Goal: Information Seeking & Learning: Learn about a topic

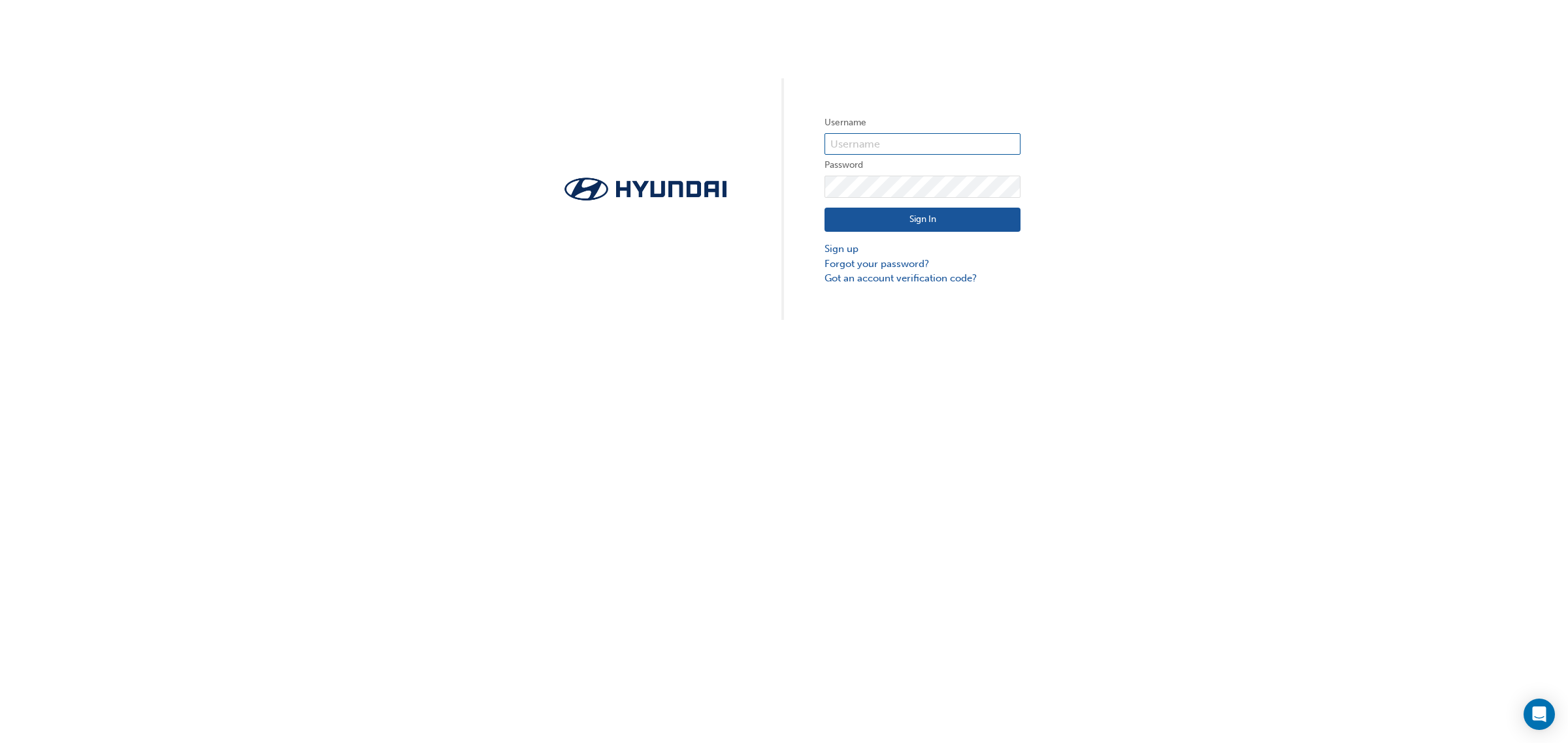
type input "23194"
click at [890, 228] on button "Sign In" at bounding box center [922, 220] width 196 height 25
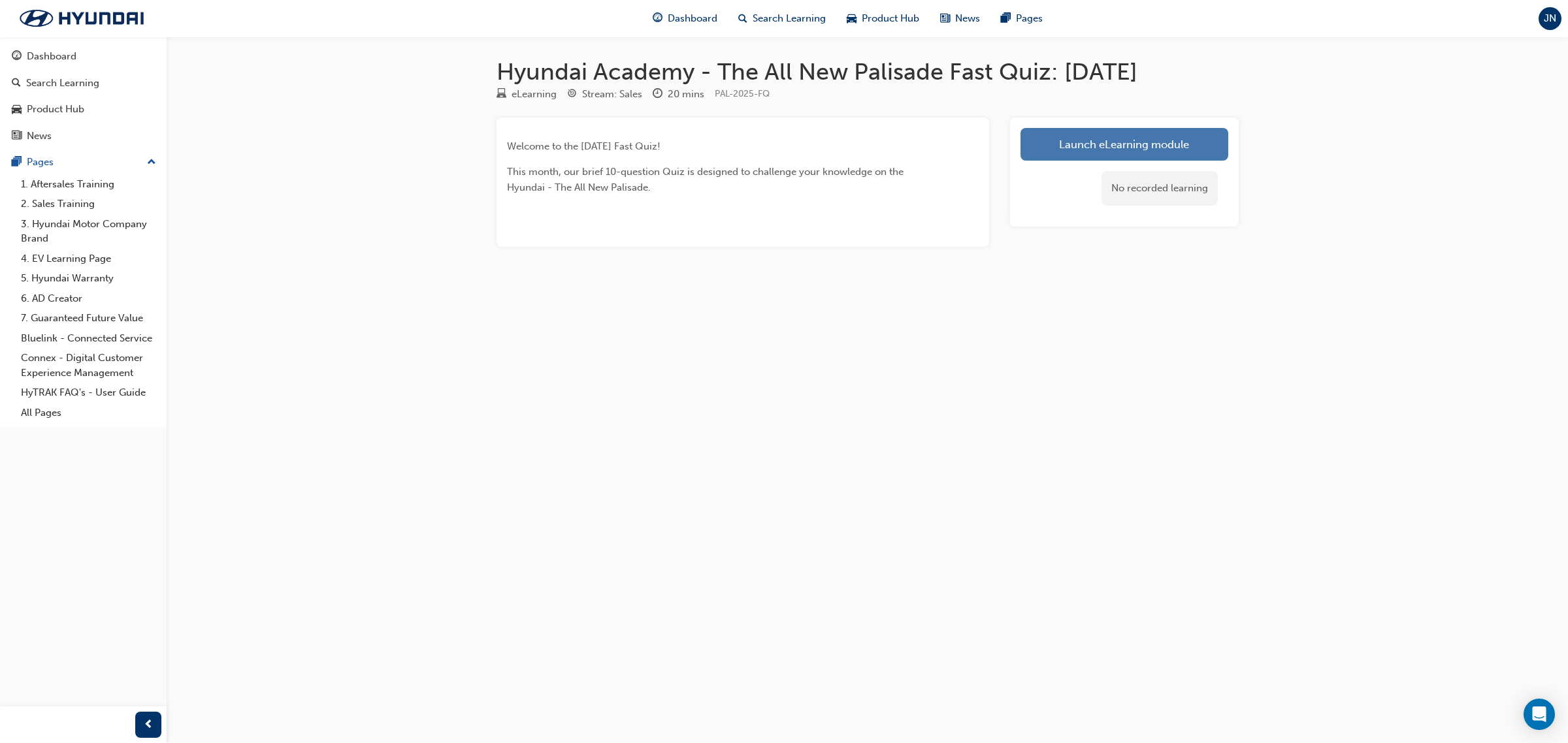
click at [1149, 147] on link "Launch eLearning module" at bounding box center [1125, 144] width 208 height 33
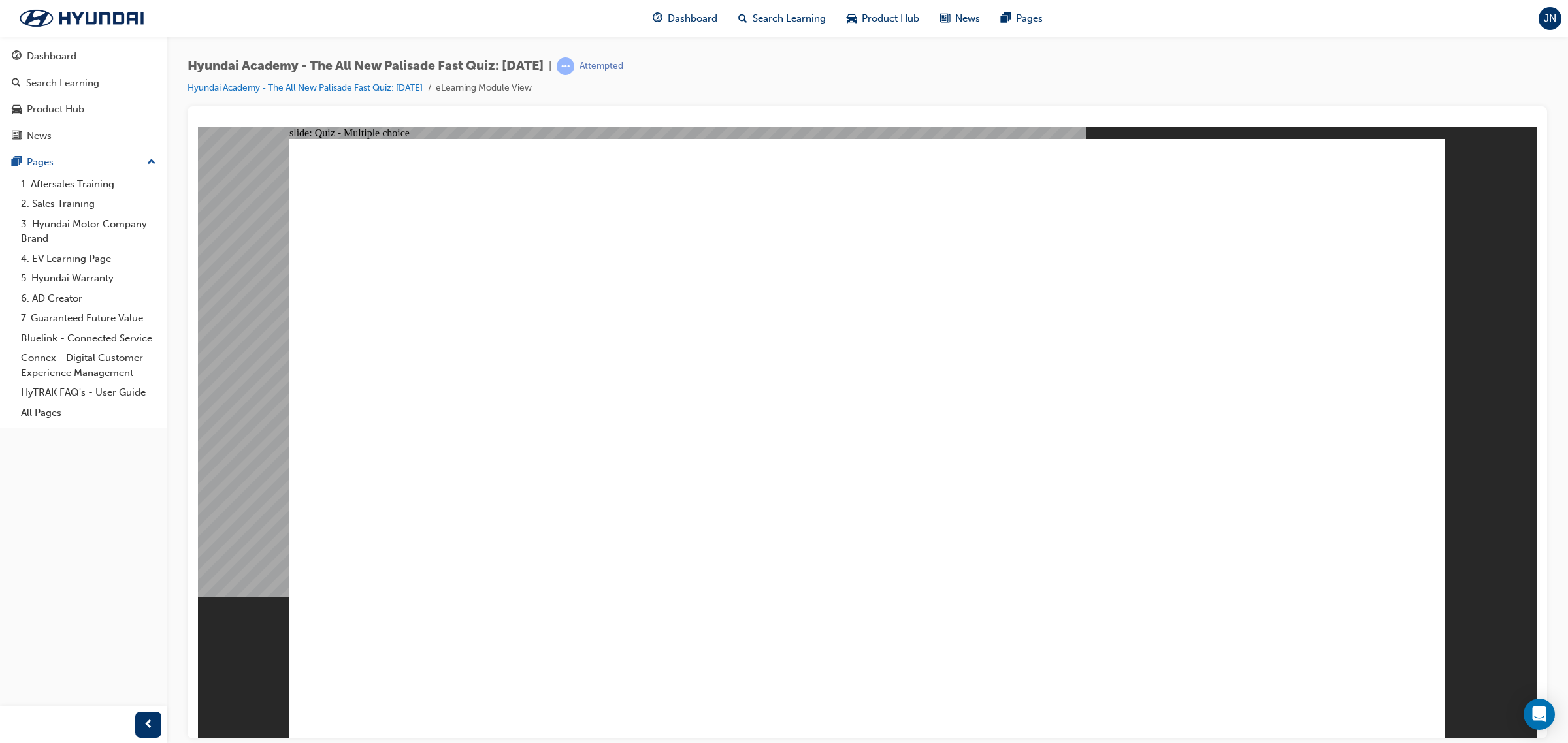
radio input "false"
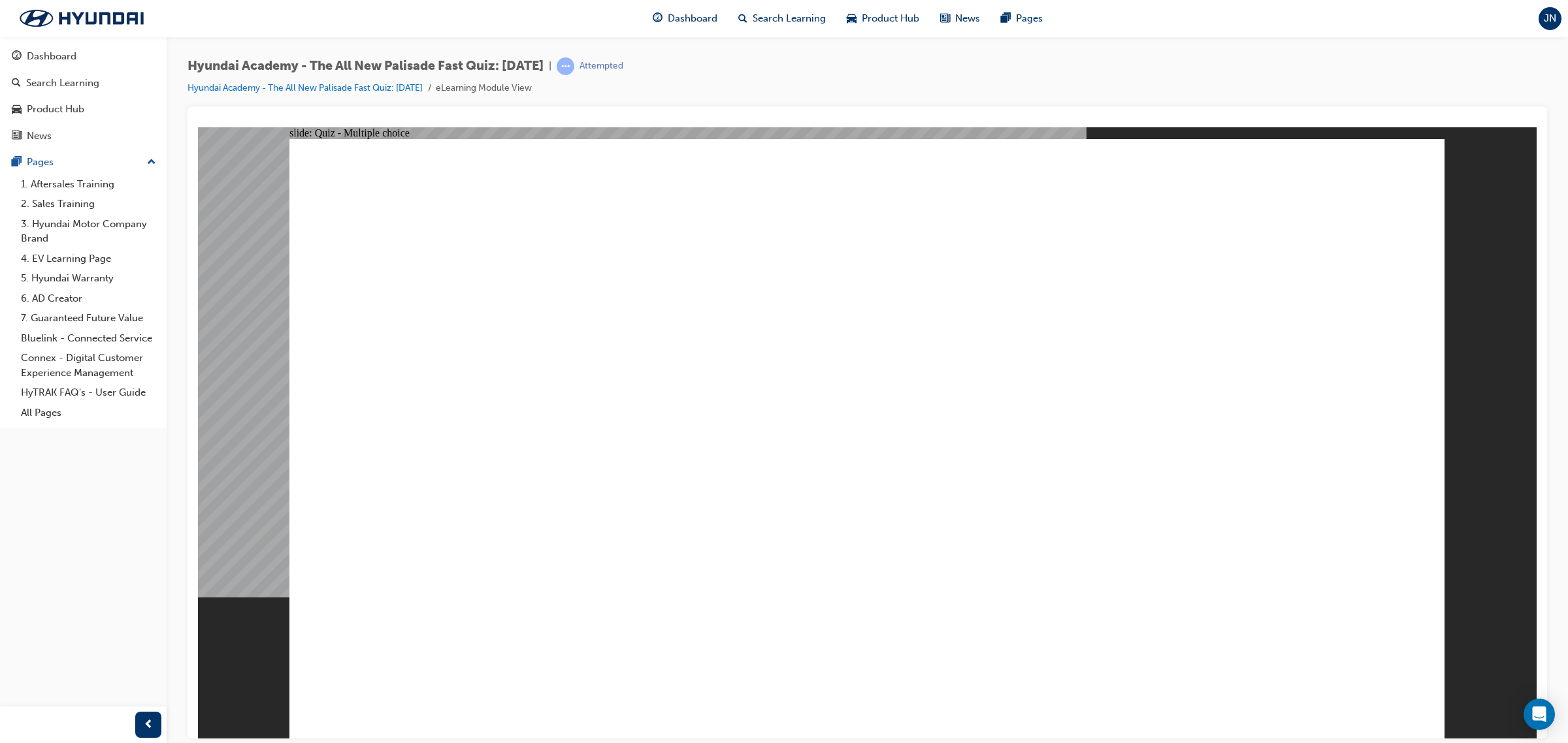
radio input "false"
radio input "true"
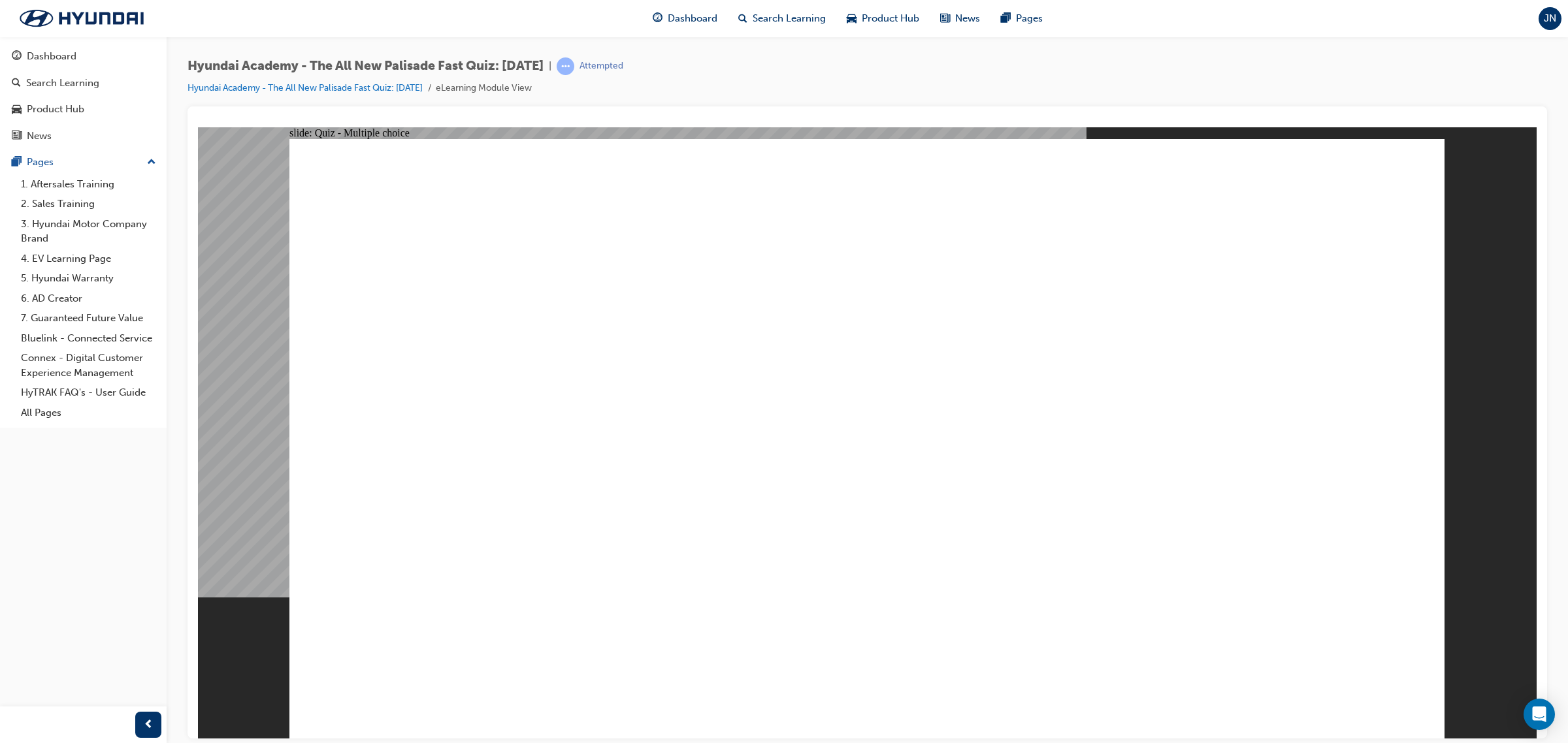
radio input "true"
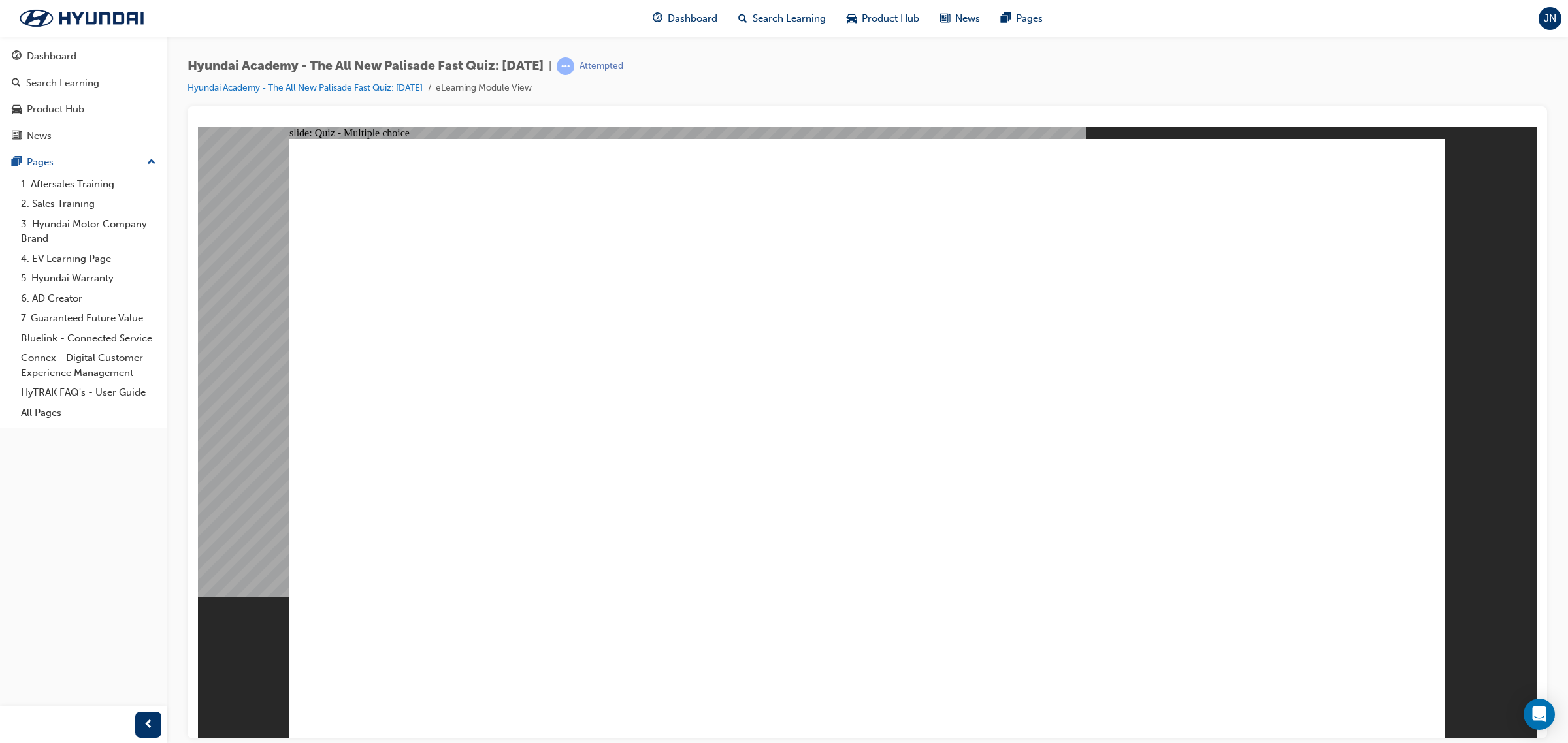
radio input "true"
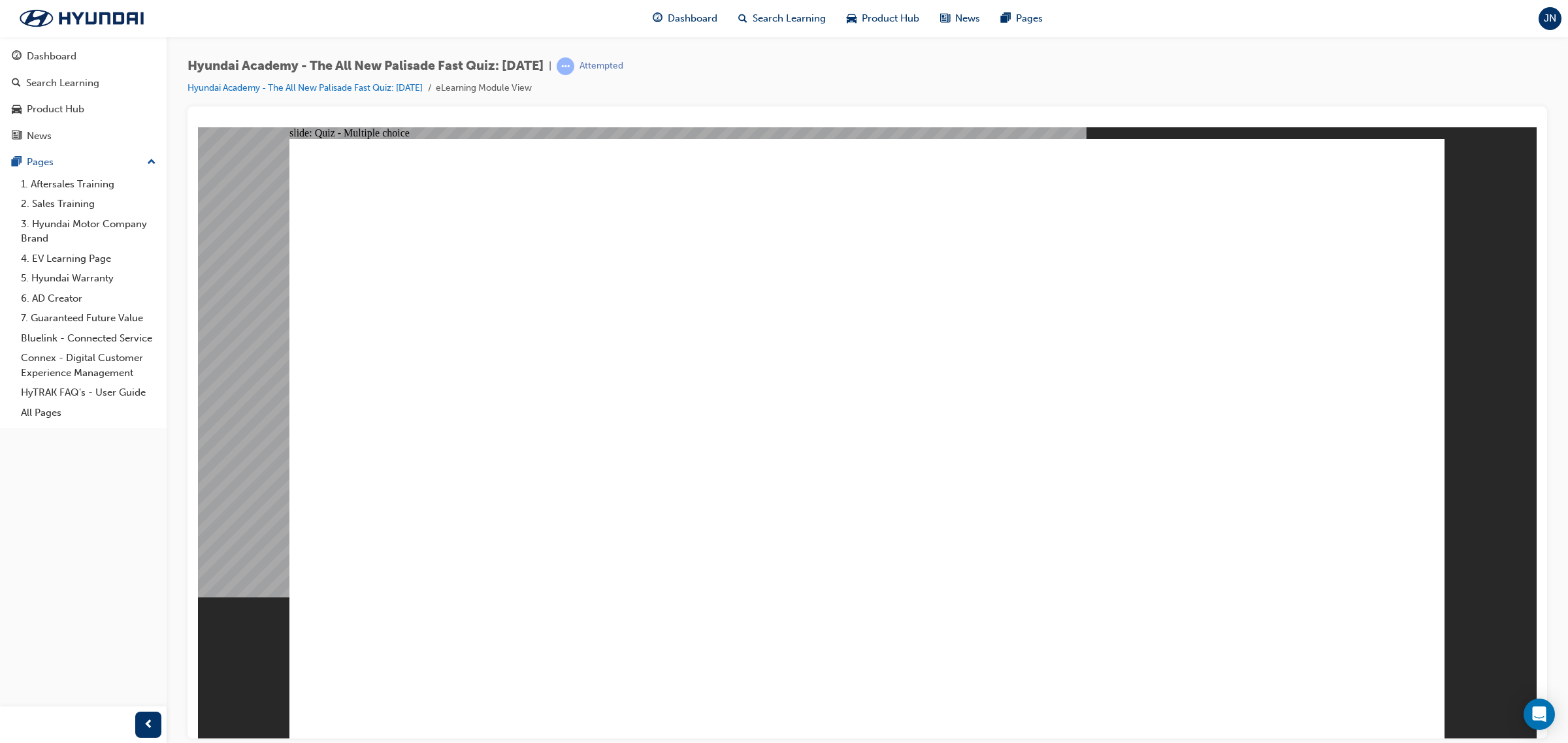
checkbox input "true"
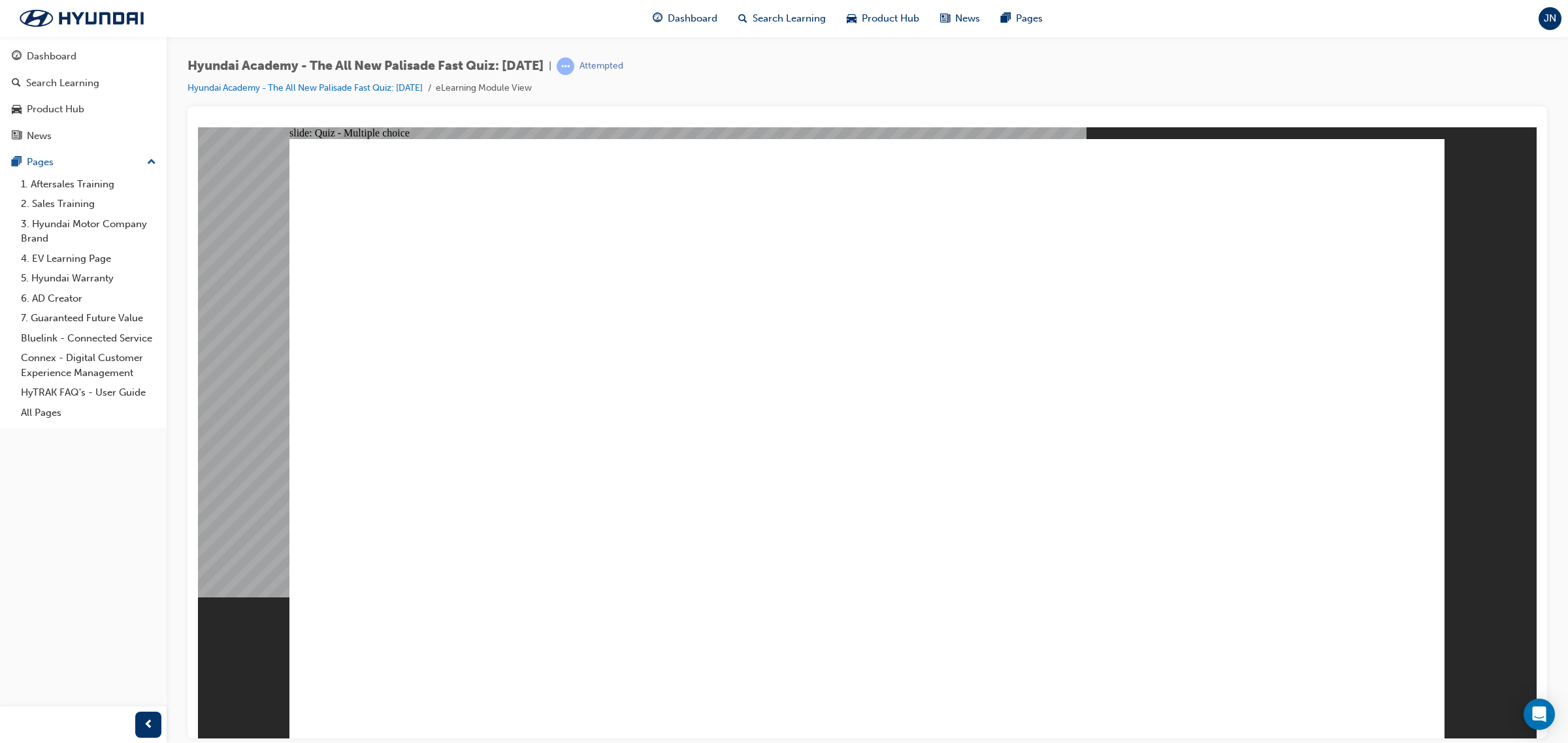
checkbox input "true"
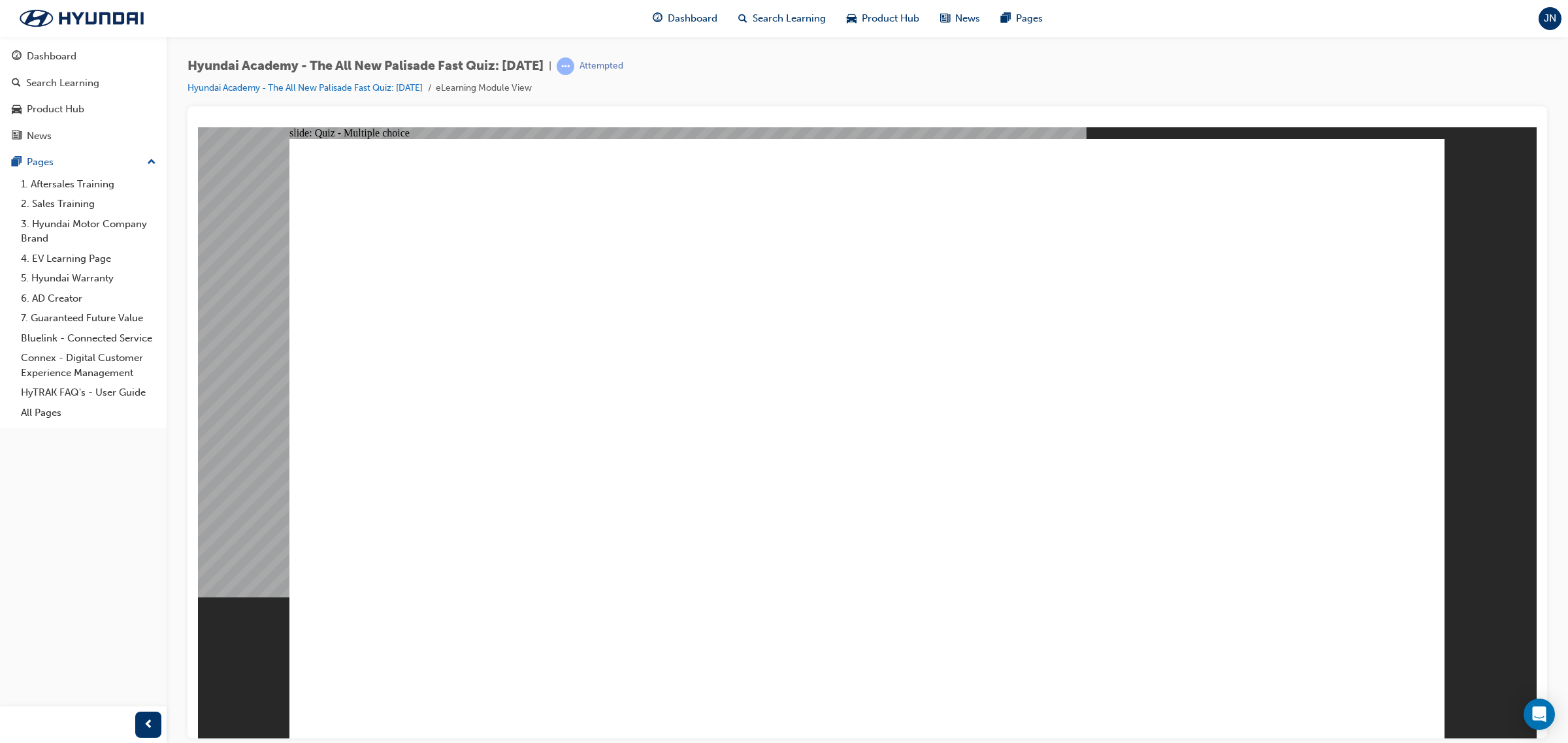
radio input "true"
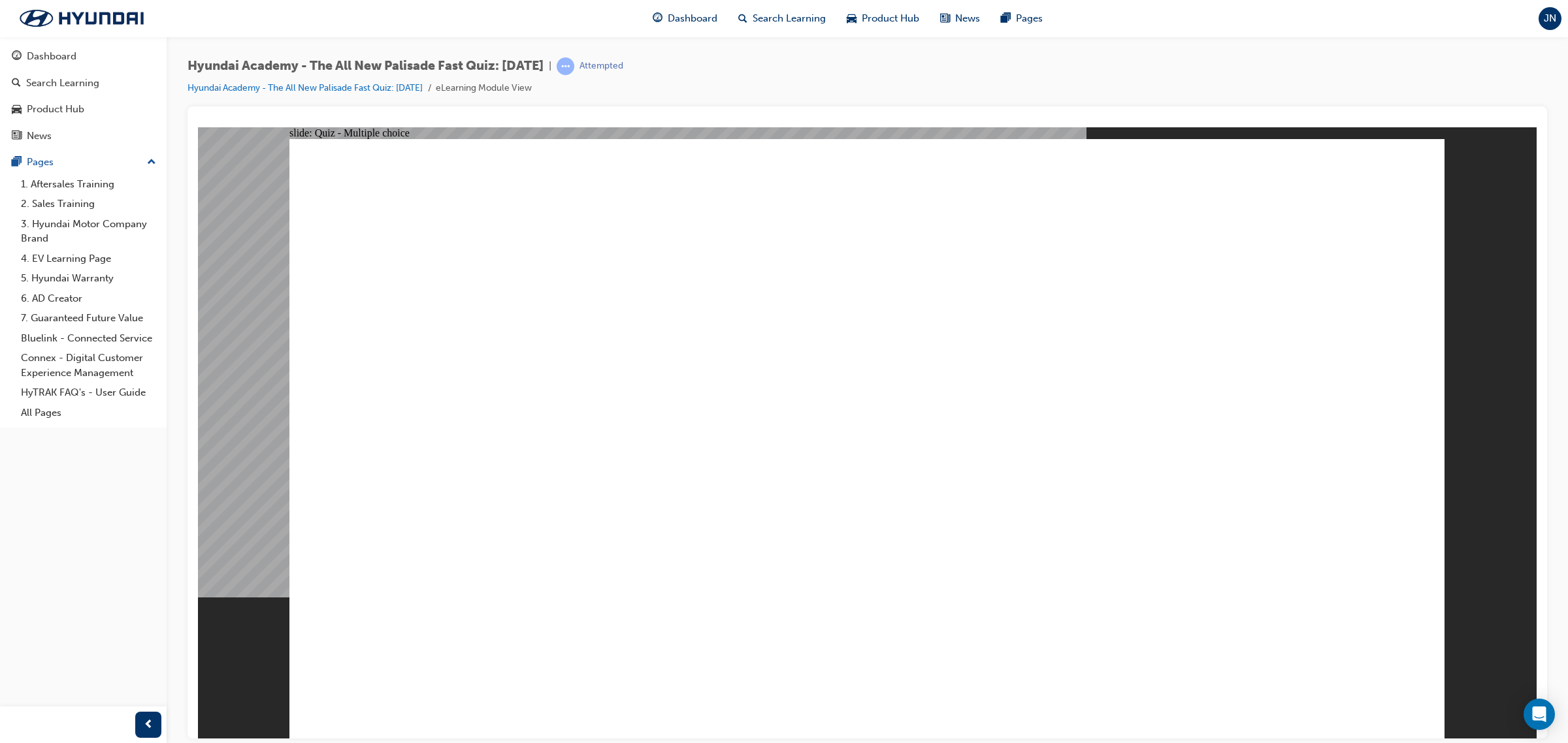
radio input "true"
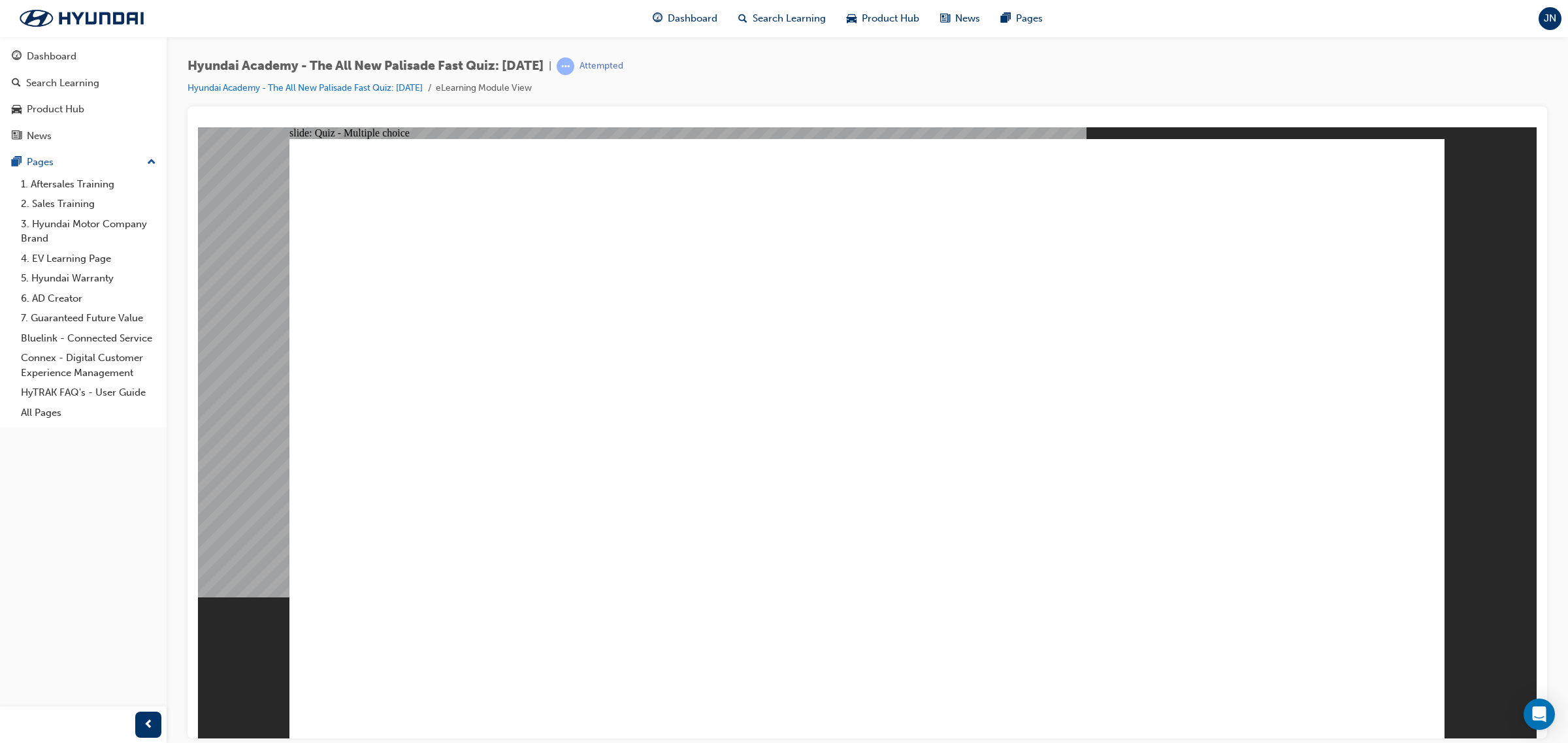
checkbox input "true"
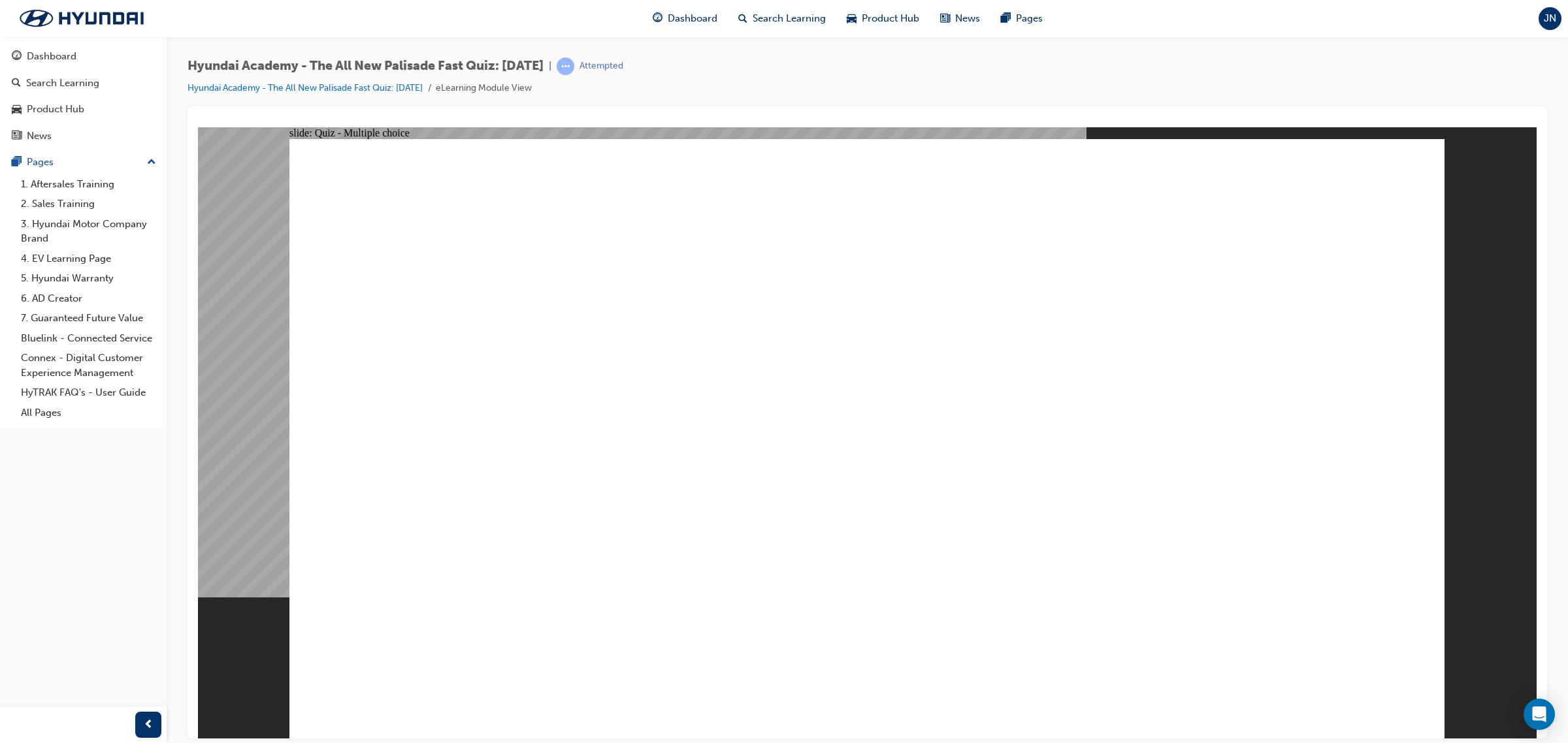
checkbox input "true"
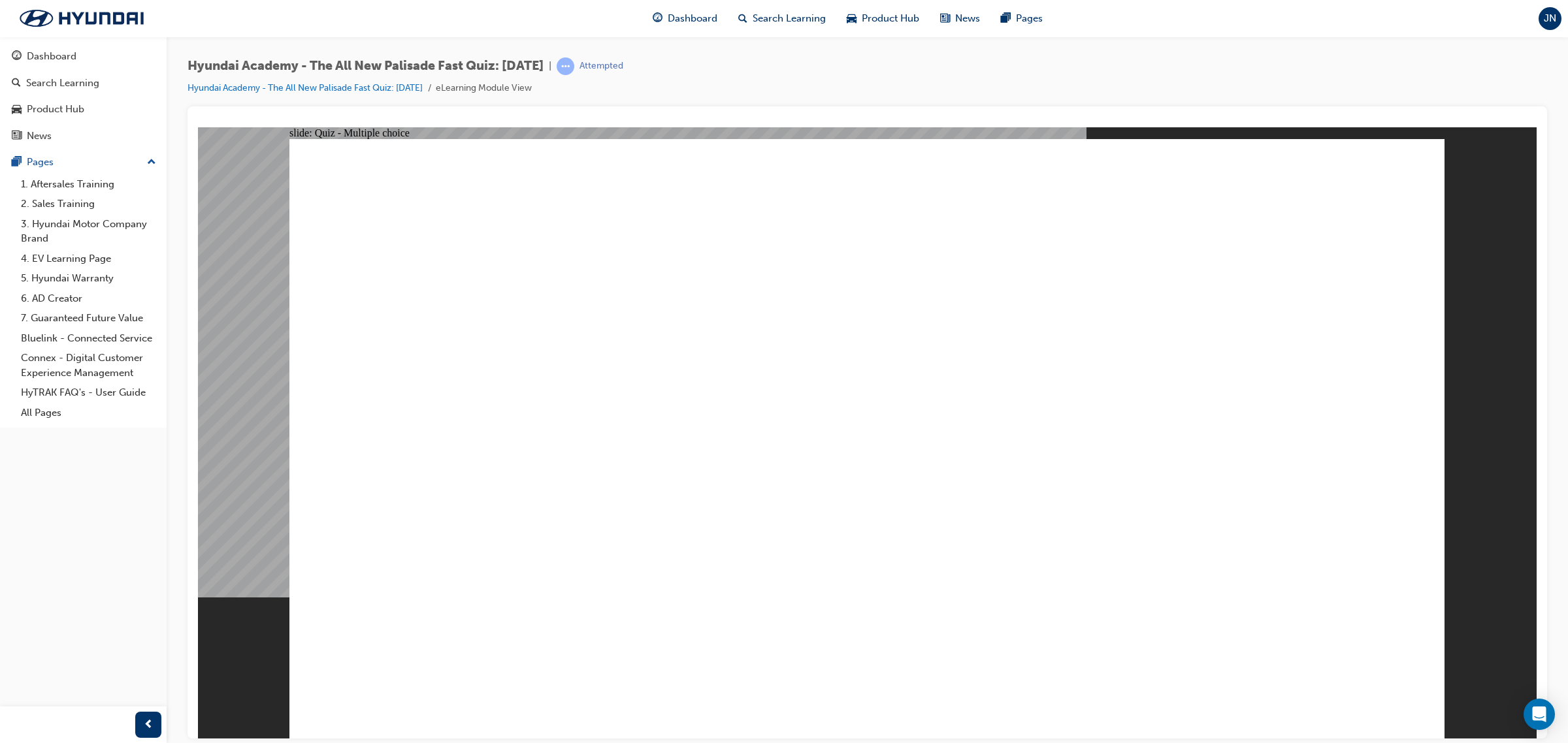
drag, startPoint x: 644, startPoint y: 460, endPoint x: 657, endPoint y: 443, distance: 21.4
checkbox input "true"
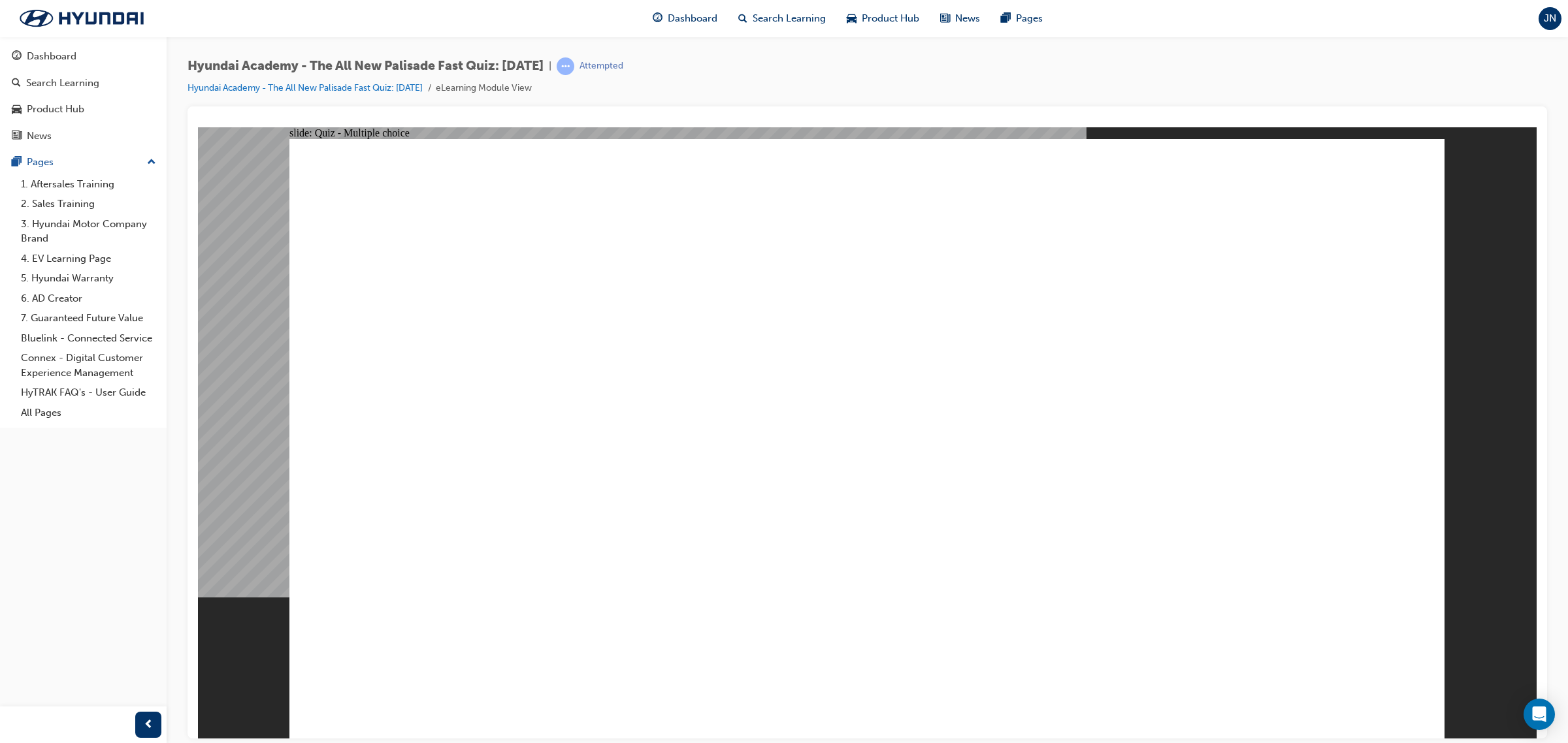
radio input "true"
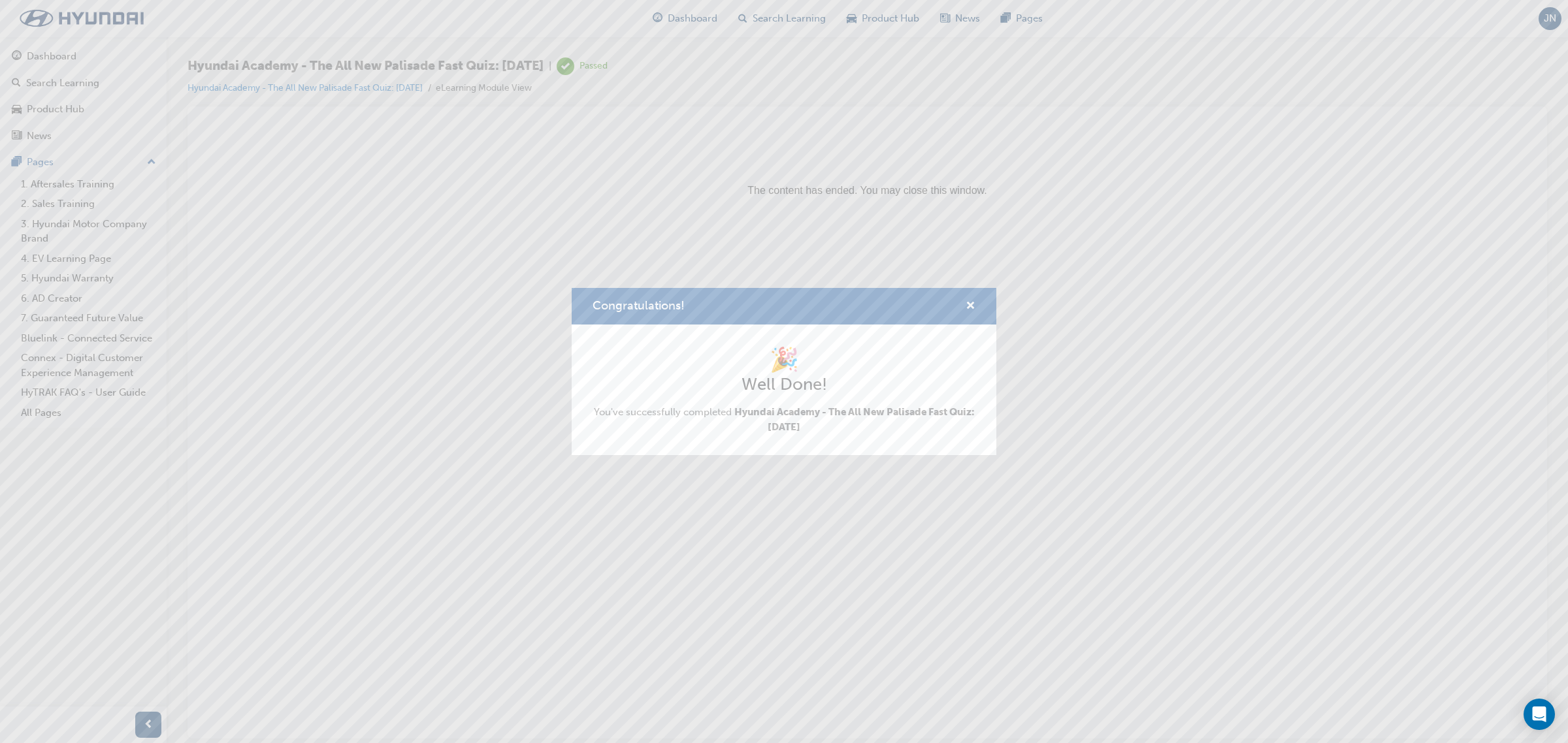
click at [977, 305] on div "Congratulations!" at bounding box center [784, 306] width 425 height 37
click at [972, 305] on span "cross-icon" at bounding box center [971, 307] width 10 height 12
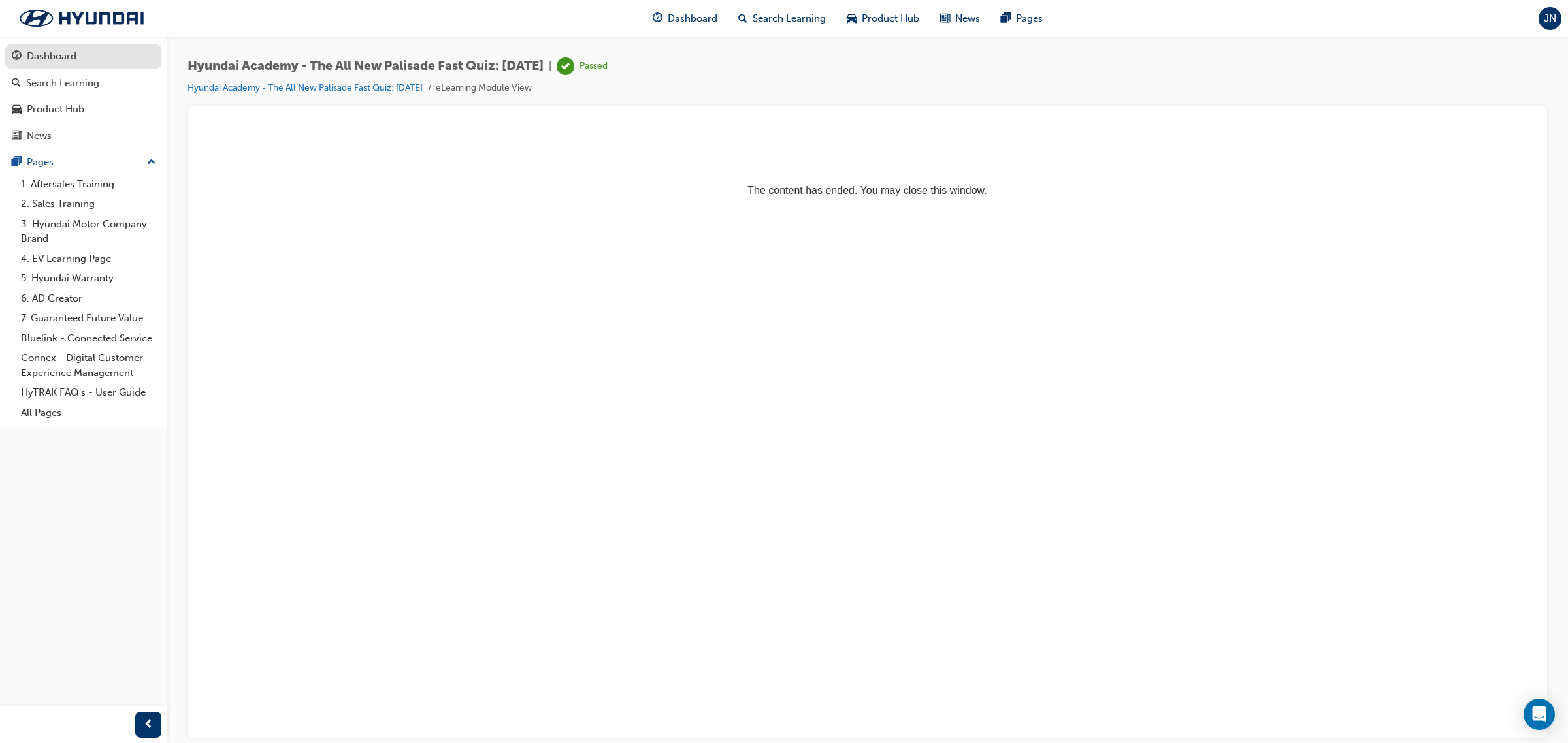
click at [50, 62] on div "Dashboard" at bounding box center [52, 56] width 50 height 15
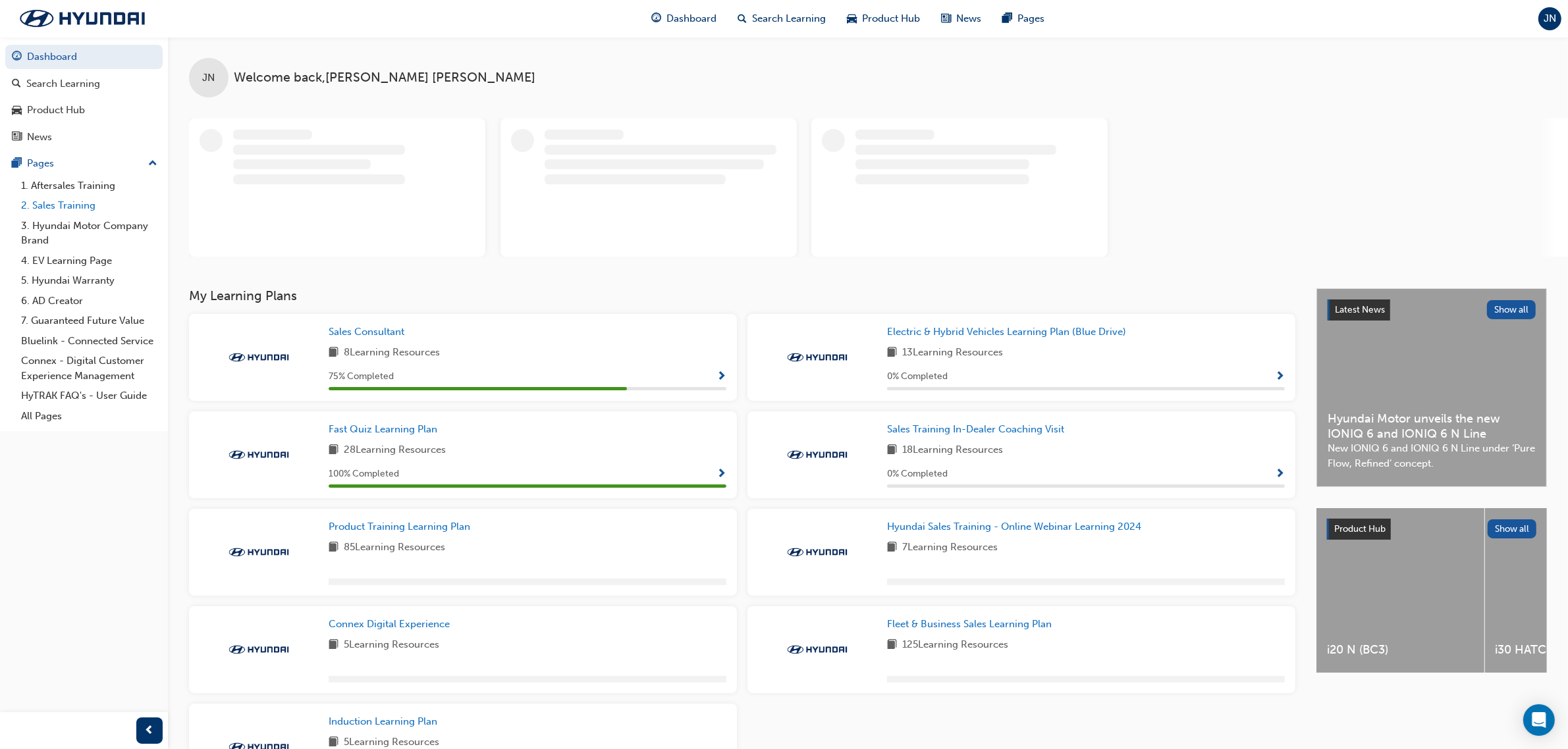
click at [88, 202] on link "2. Sales Training" at bounding box center [89, 205] width 147 height 21
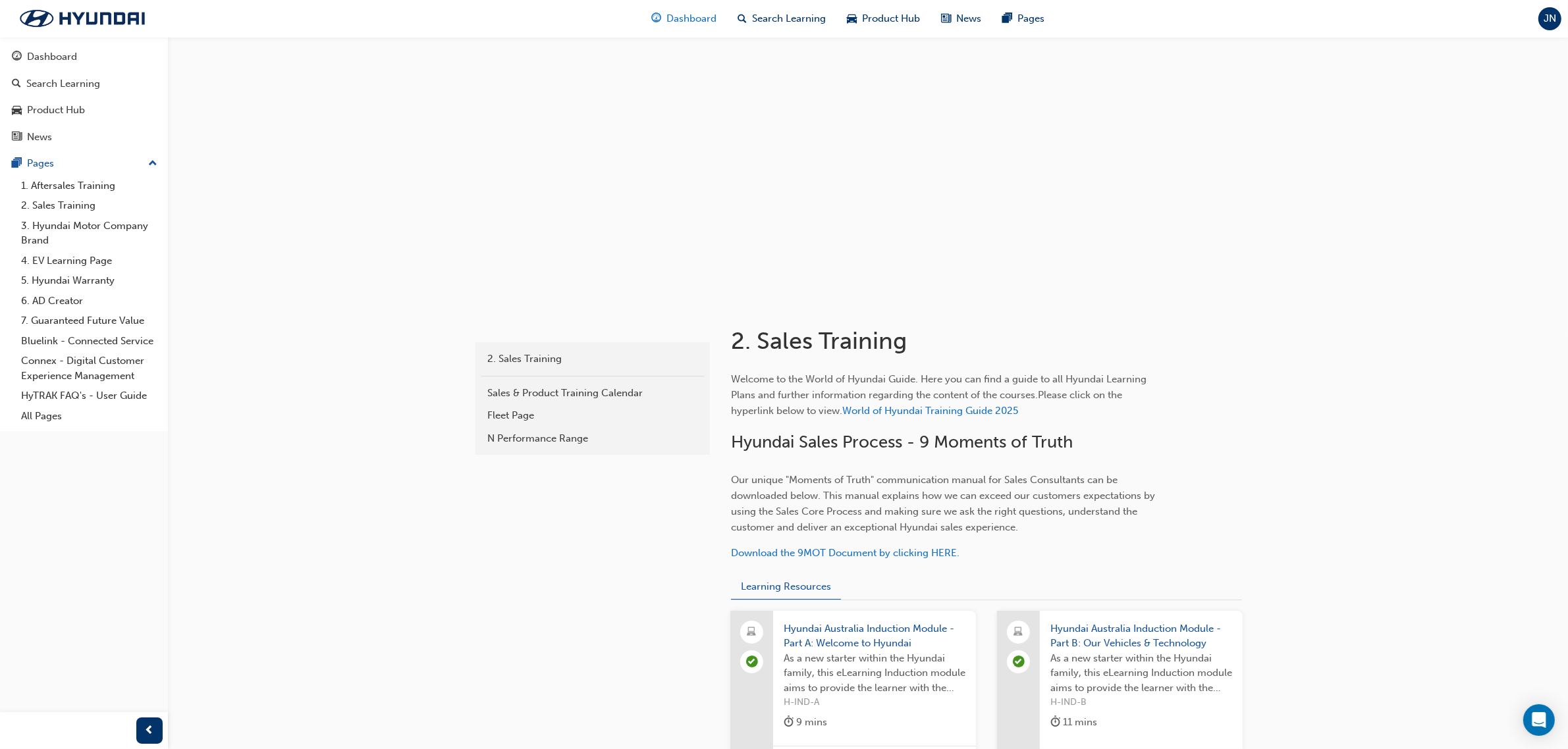
click at [713, 20] on span "Dashboard" at bounding box center [692, 19] width 50 height 15
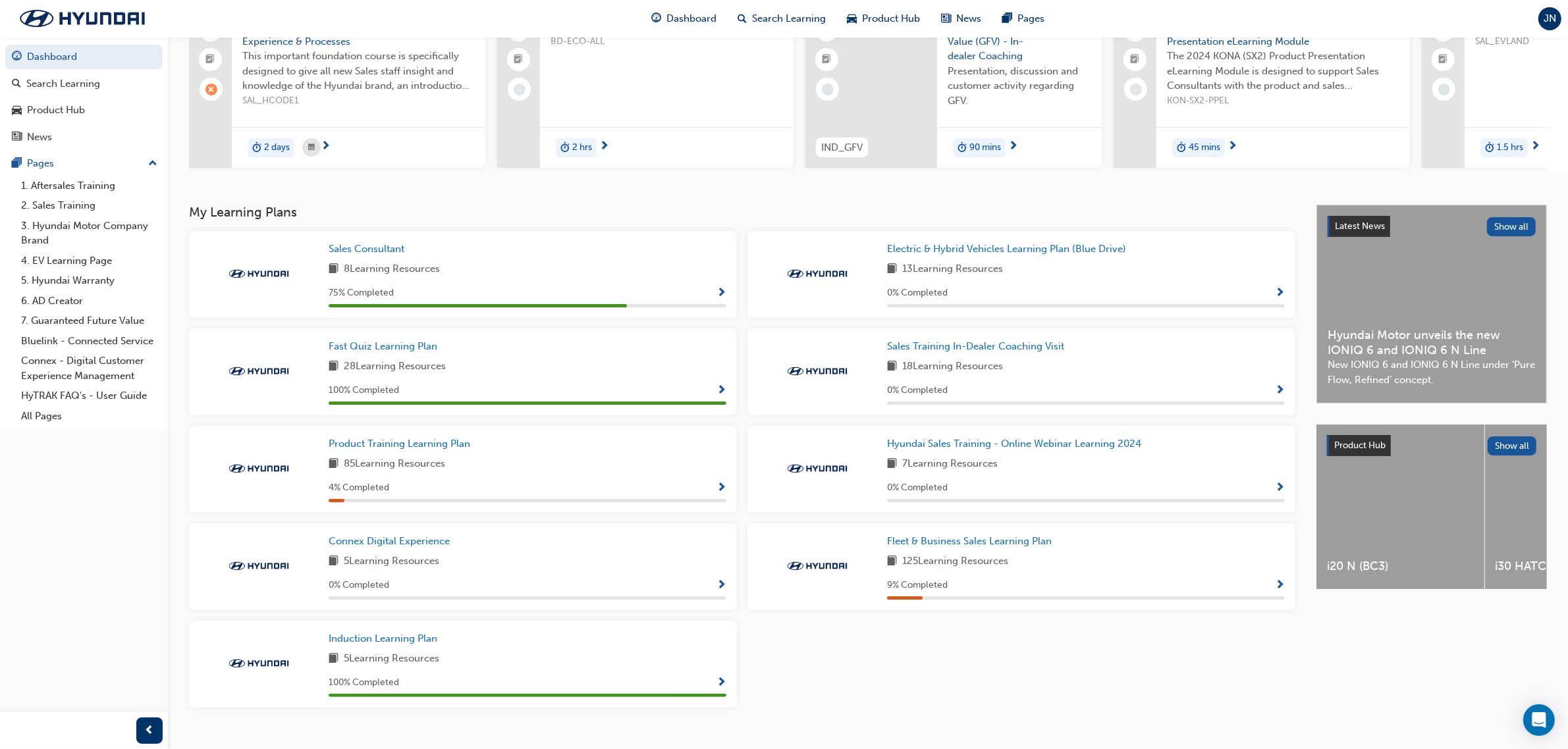
scroll to position [157, 0]
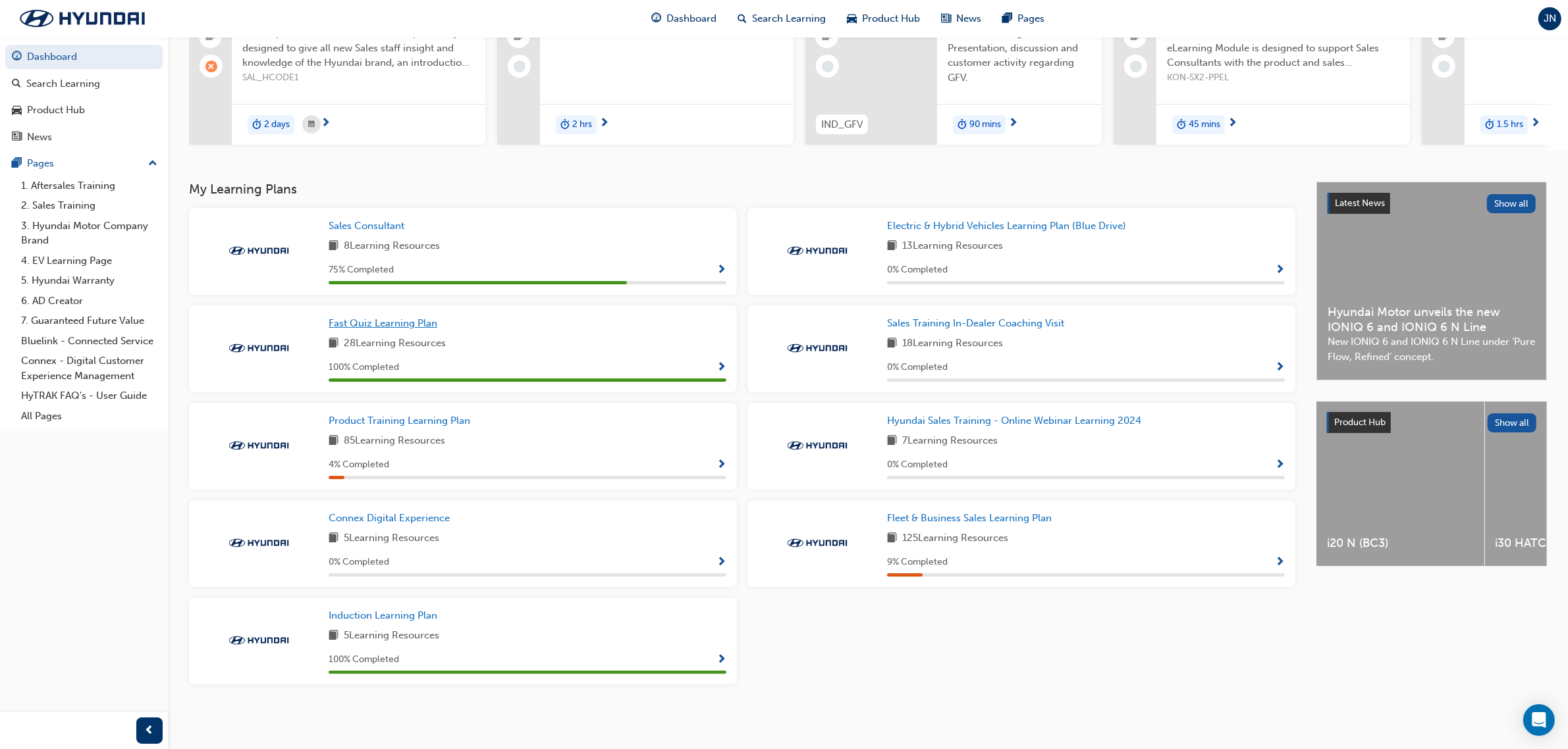
click at [402, 324] on span "Fast Quiz Learning Plan" at bounding box center [383, 323] width 108 height 12
